Goal: Information Seeking & Learning: Learn about a topic

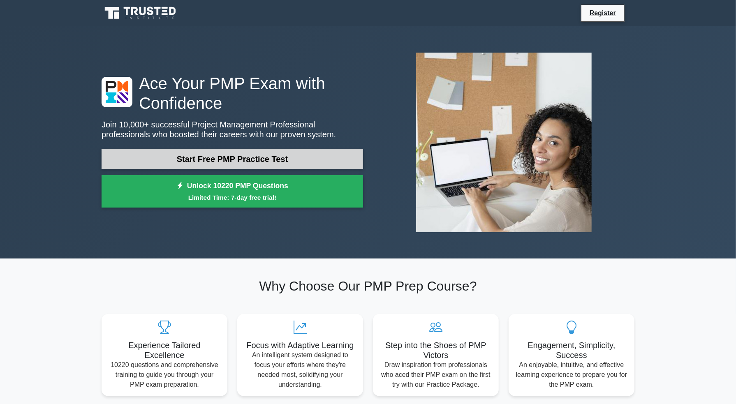
click at [265, 153] on link "Start Free PMP Practice Test" at bounding box center [232, 159] width 261 height 20
click at [271, 162] on link "Start Free PMP Practice Test" at bounding box center [232, 159] width 261 height 20
